Goal: Find specific page/section: Find specific page/section

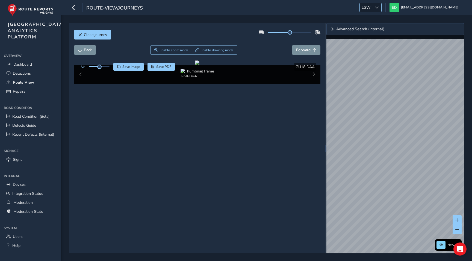
click at [372, 6] on span "LGW" at bounding box center [365, 7] width 13 height 9
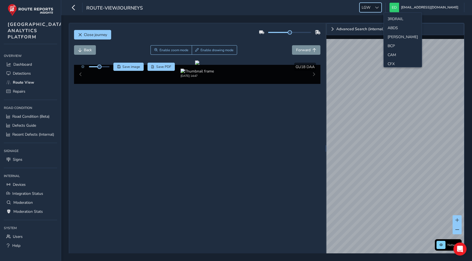
scroll to position [118, 0]
click at [395, 29] on li "ILN" at bounding box center [402, 26] width 38 height 9
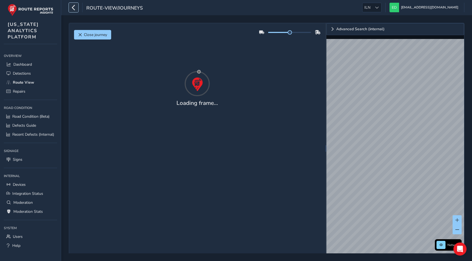
click at [73, 5] on icon "button" at bounding box center [74, 8] width 6 height 10
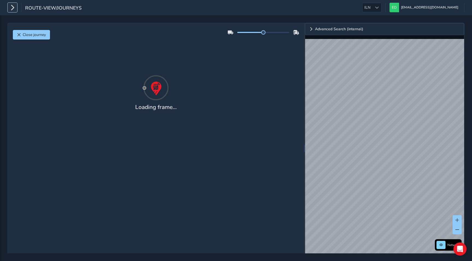
click at [12, 7] on icon "button" at bounding box center [13, 8] width 6 height 10
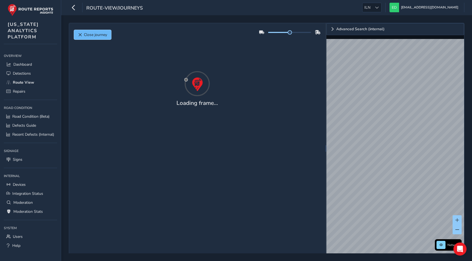
click at [90, 34] on span "Close journey" at bounding box center [95, 34] width 23 height 5
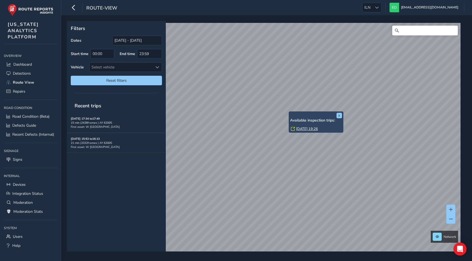
click at [299, 129] on link "[DATE] 19:26" at bounding box center [307, 129] width 22 height 5
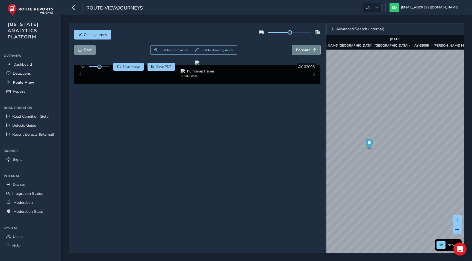
click at [306, 51] on span "Forward" at bounding box center [303, 49] width 14 height 5
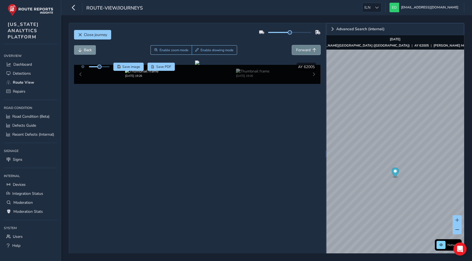
click at [306, 51] on span "Forward" at bounding box center [303, 49] width 14 height 5
